Goal: Task Accomplishment & Management: Manage account settings

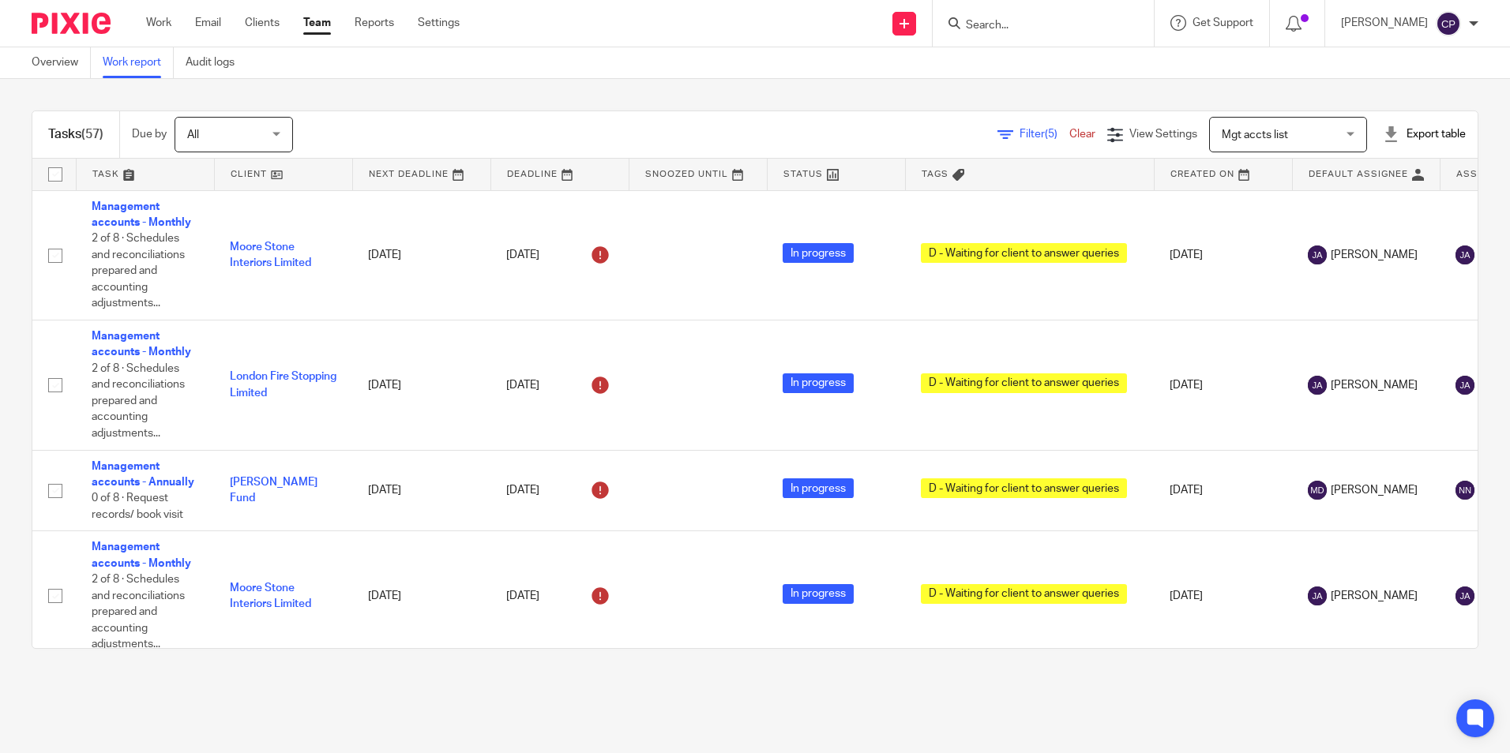
scroll to position [1626, 0]
click at [1480, 298] on div "Tasks (54) Due by All All Today Tomorrow This week Next week This month Next mo…" at bounding box center [755, 380] width 1510 height 602
click at [1469, 28] on div at bounding box center [1473, 23] width 9 height 9
click at [1405, 104] on span "Logout" at bounding box center [1405, 109] width 36 height 11
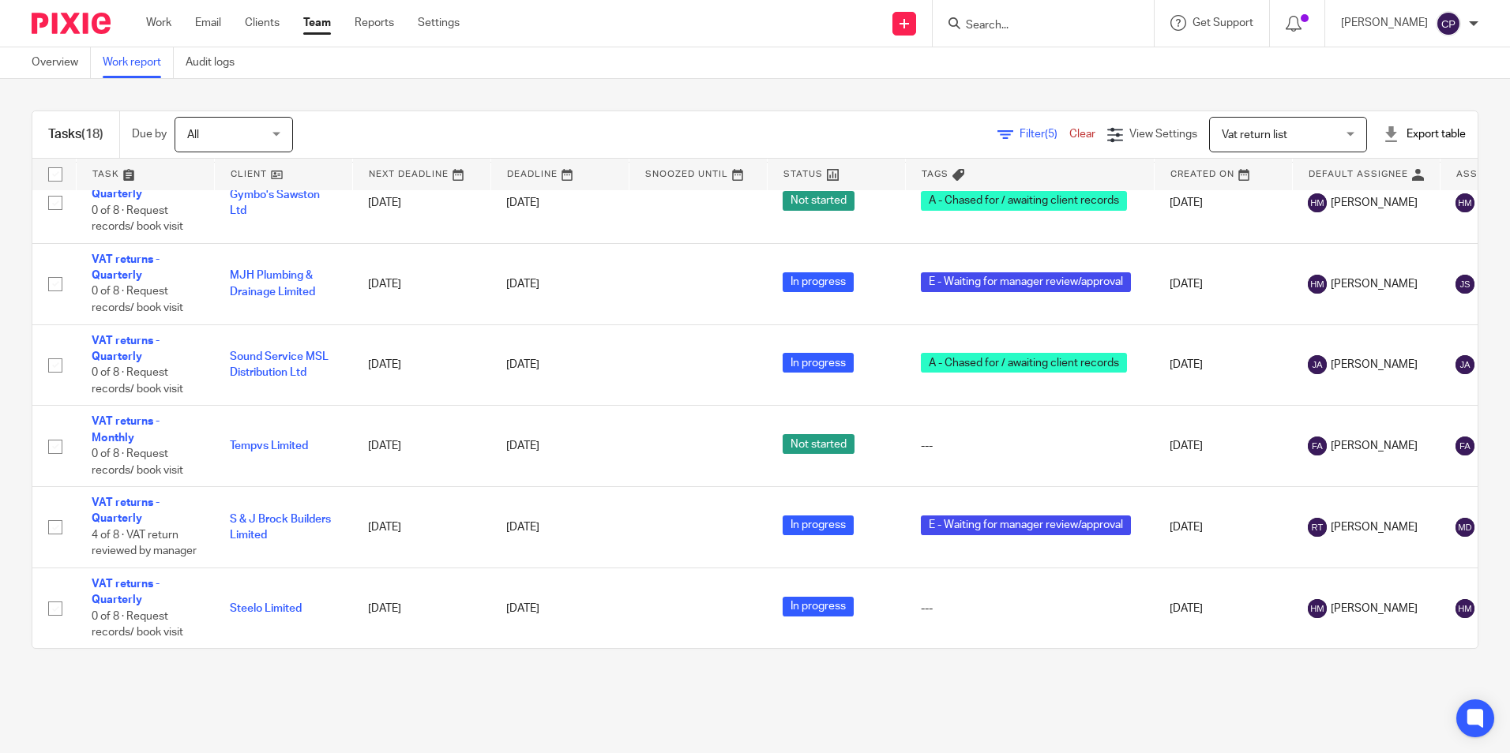
scroll to position [1047, 0]
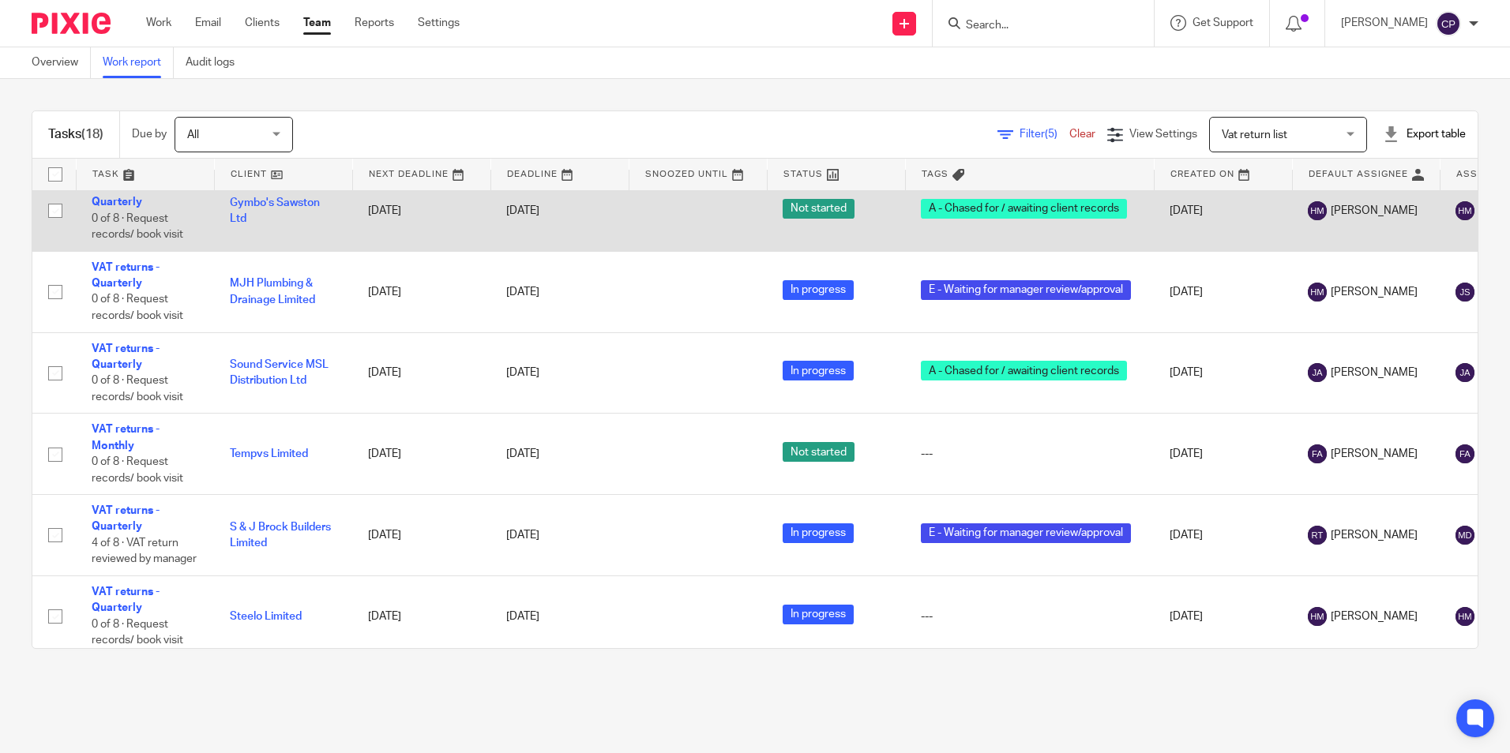
scroll to position [1047, 0]
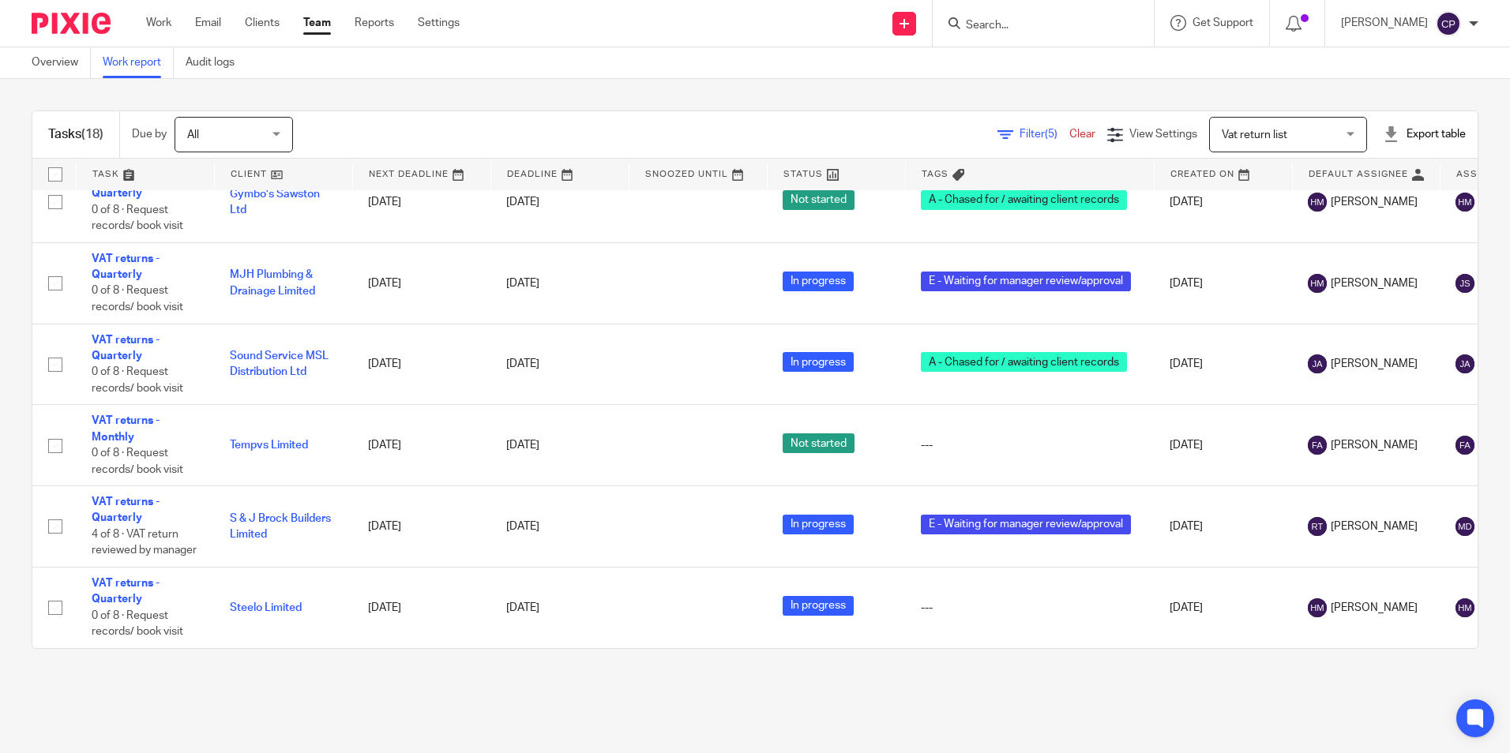
click at [1469, 31] on div "[PERSON_NAME]" at bounding box center [1409, 23] width 137 height 25
click at [1410, 107] on span "Logout" at bounding box center [1405, 109] width 36 height 11
